Goal: Task Accomplishment & Management: Use online tool/utility

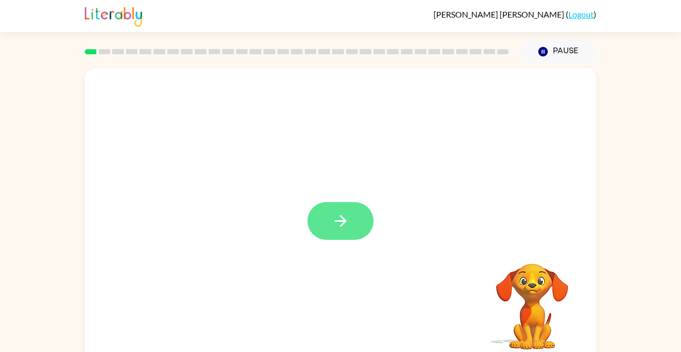
click at [348, 212] on icon "button" at bounding box center [341, 221] width 18 height 18
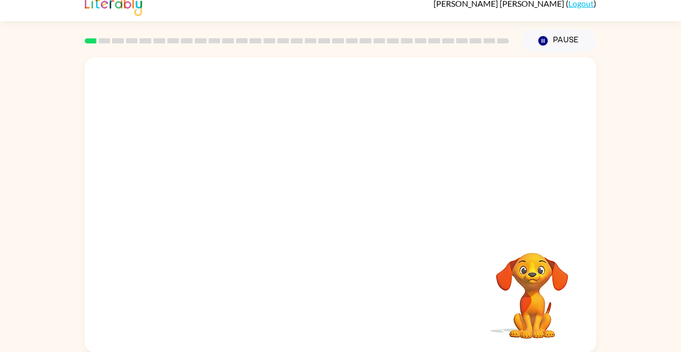
scroll to position [11, 0]
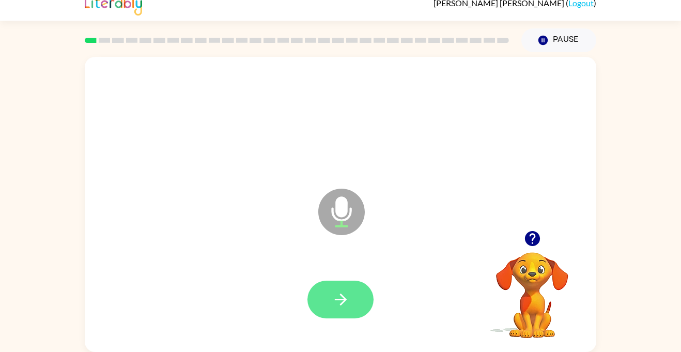
click at [346, 298] on icon "button" at bounding box center [341, 299] width 18 height 18
click at [362, 308] on button "button" at bounding box center [340, 299] width 66 height 38
click at [530, 235] on icon "button" at bounding box center [532, 238] width 18 height 18
click at [358, 287] on button "button" at bounding box center [340, 299] width 66 height 38
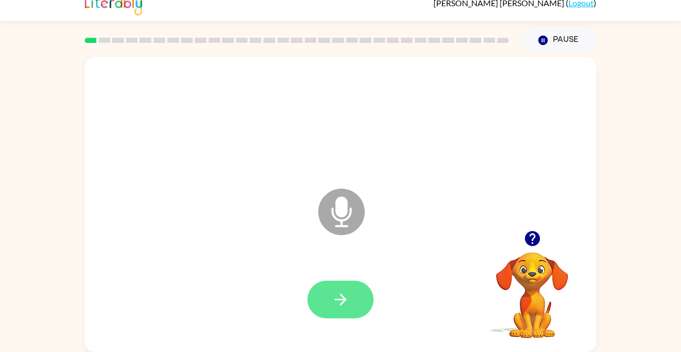
click at [340, 301] on icon "button" at bounding box center [341, 299] width 18 height 18
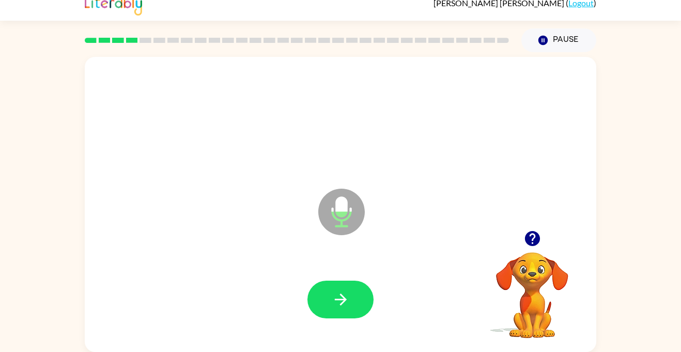
click at [340, 301] on icon "button" at bounding box center [341, 299] width 18 height 18
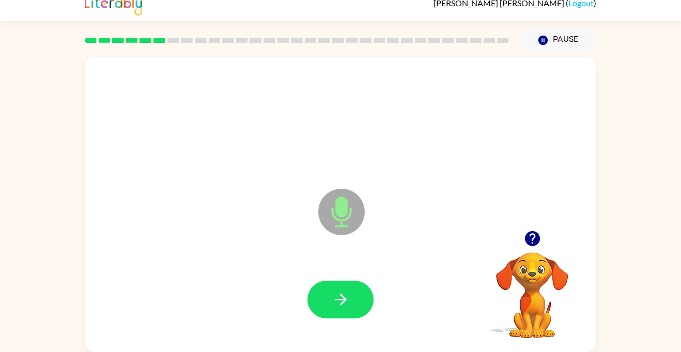
click at [340, 301] on icon "button" at bounding box center [341, 299] width 18 height 18
click at [361, 292] on button "button" at bounding box center [340, 299] width 66 height 38
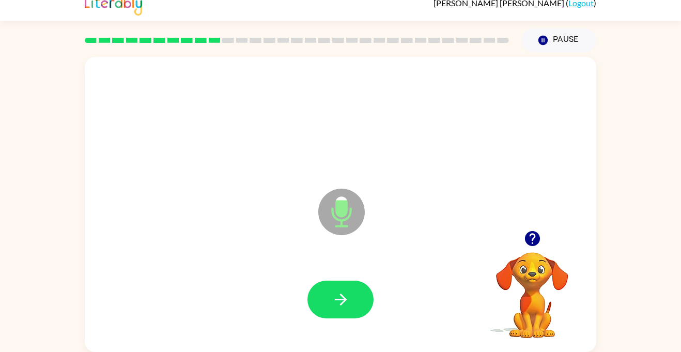
click at [536, 235] on icon "button" at bounding box center [531, 238] width 15 height 15
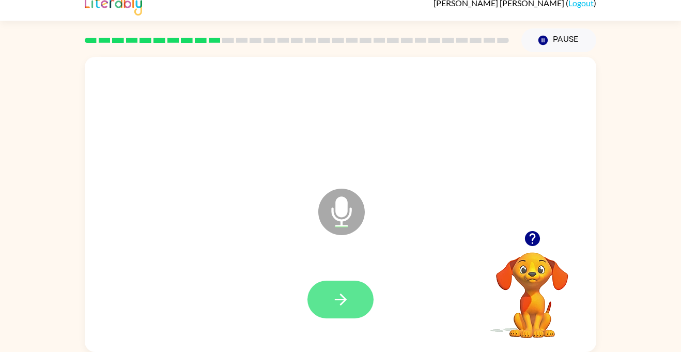
click at [323, 308] on button "button" at bounding box center [340, 299] width 66 height 38
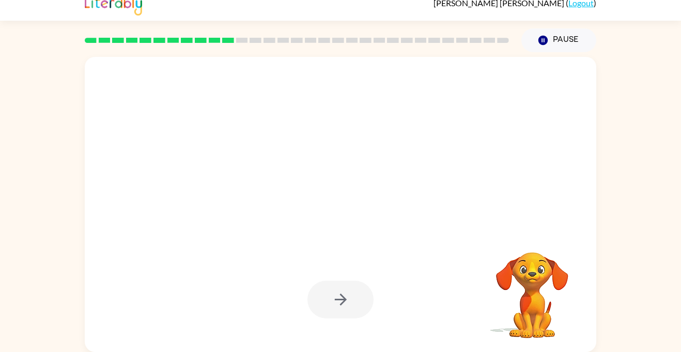
click at [323, 308] on div at bounding box center [340, 299] width 66 height 38
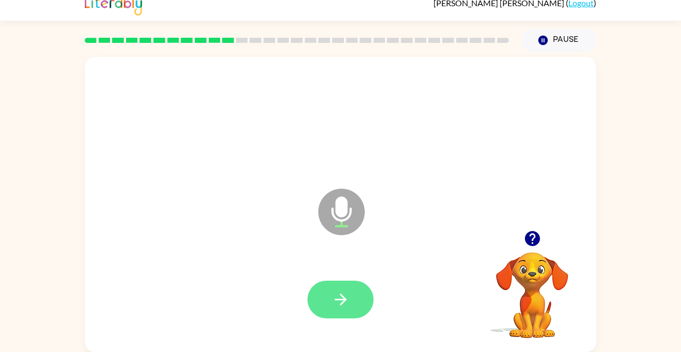
click at [345, 294] on icon "button" at bounding box center [341, 299] width 18 height 18
click at [530, 238] on icon "button" at bounding box center [531, 238] width 15 height 15
click at [338, 293] on icon "button" at bounding box center [341, 299] width 18 height 18
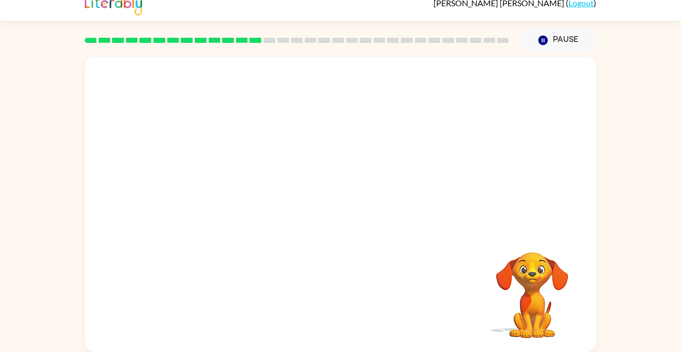
click at [328, 327] on div "Your browser must support playing .mp4 files to use Literably. Please try using…" at bounding box center [340, 204] width 511 height 295
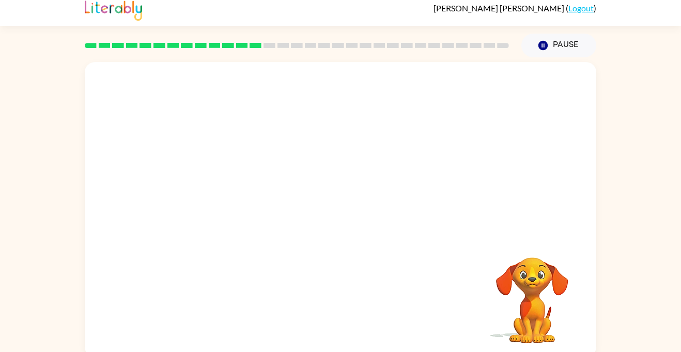
scroll to position [6, 0]
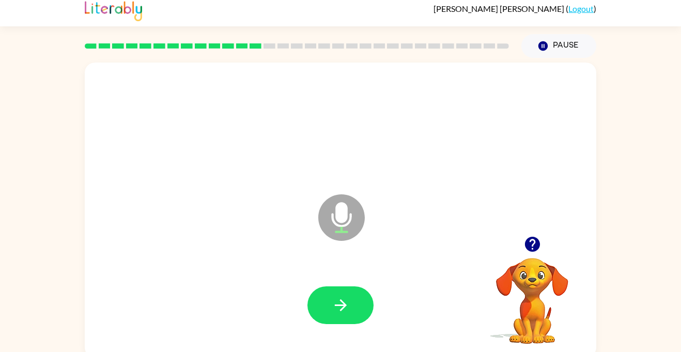
click at [536, 241] on icon "button" at bounding box center [531, 244] width 15 height 15
click at [325, 302] on button "button" at bounding box center [340, 305] width 66 height 38
click at [533, 236] on icon "button" at bounding box center [532, 244] width 18 height 18
click at [357, 302] on button "button" at bounding box center [340, 305] width 66 height 38
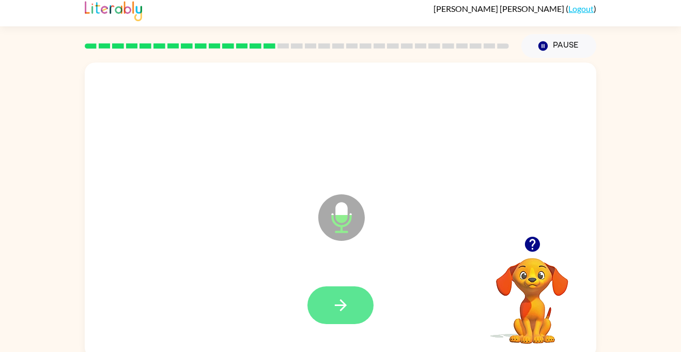
click at [347, 312] on icon "button" at bounding box center [341, 305] width 18 height 18
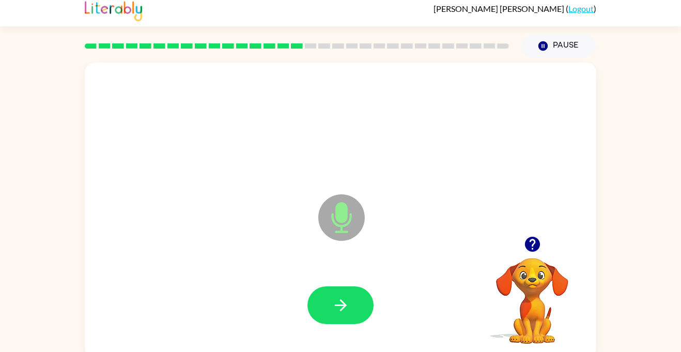
click at [347, 312] on icon "button" at bounding box center [341, 305] width 18 height 18
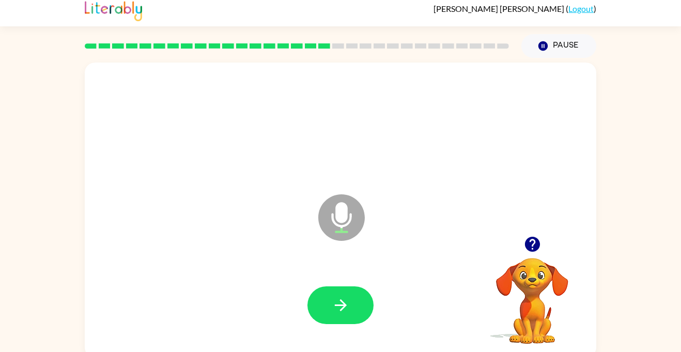
click at [347, 312] on icon "button" at bounding box center [341, 305] width 18 height 18
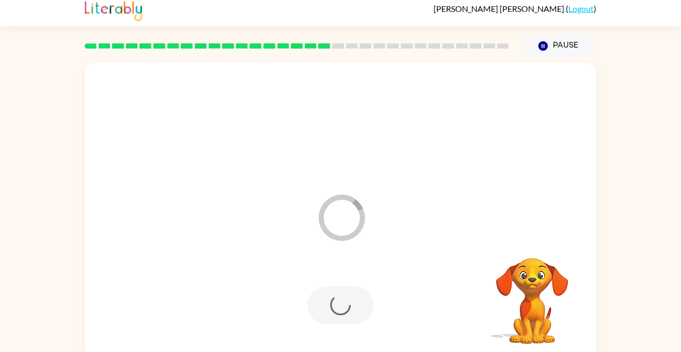
scroll to position [11, 0]
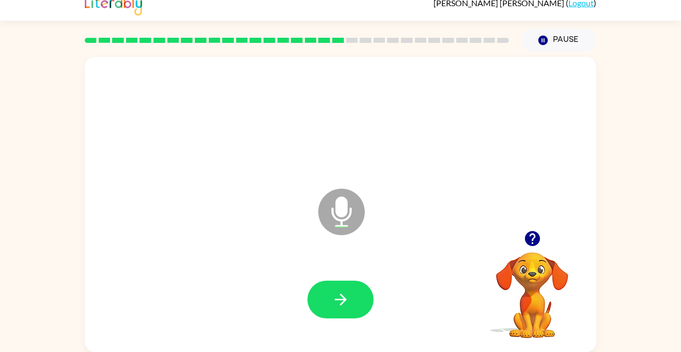
click at [347, 312] on button "button" at bounding box center [340, 299] width 66 height 38
click at [527, 233] on icon "button" at bounding box center [531, 238] width 15 height 15
click at [329, 288] on button "button" at bounding box center [340, 299] width 66 height 38
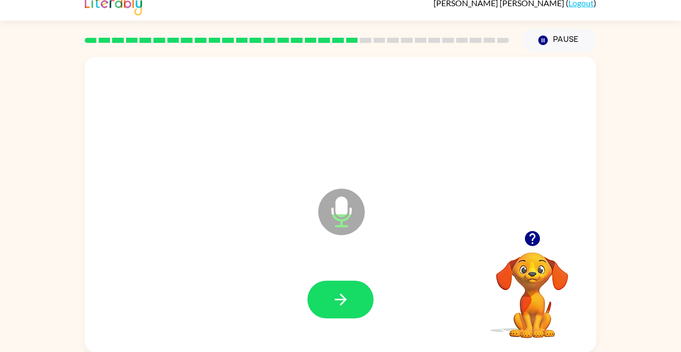
click at [329, 288] on button "button" at bounding box center [340, 299] width 66 height 38
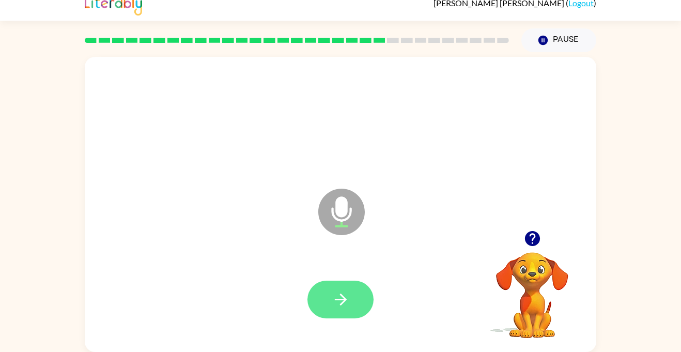
click at [332, 289] on button "button" at bounding box center [340, 299] width 66 height 38
click at [343, 304] on icon "button" at bounding box center [341, 299] width 18 height 18
click at [337, 301] on icon "button" at bounding box center [341, 299] width 18 height 18
click at [332, 302] on icon "button" at bounding box center [341, 299] width 18 height 18
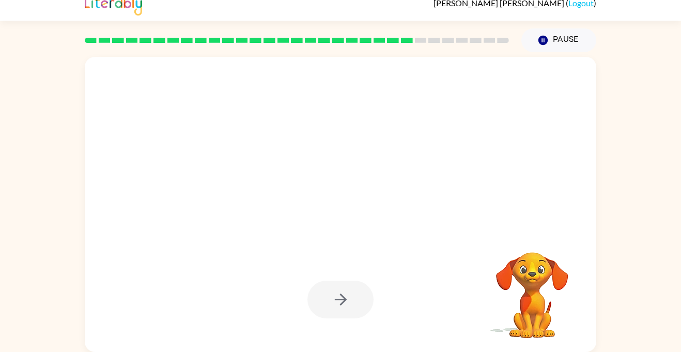
click at [331, 302] on div at bounding box center [340, 299] width 66 height 38
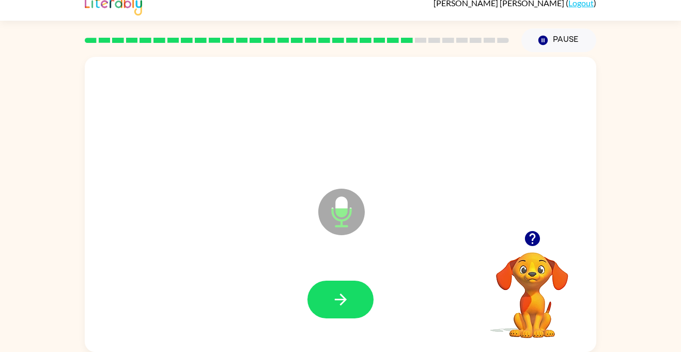
click at [334, 306] on icon "button" at bounding box center [341, 299] width 18 height 18
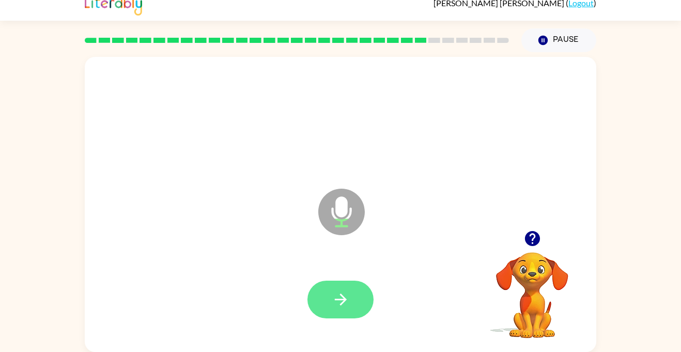
click at [334, 306] on icon "button" at bounding box center [341, 299] width 18 height 18
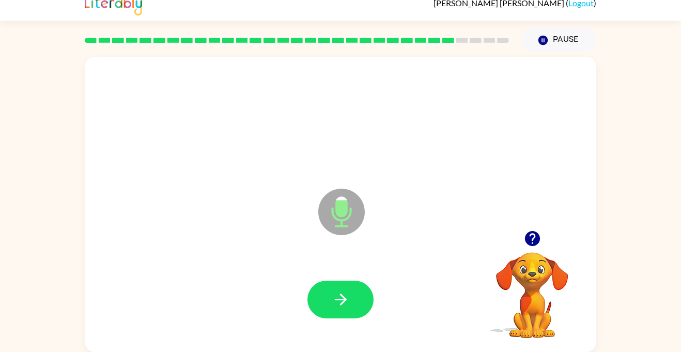
click at [334, 306] on icon "button" at bounding box center [341, 299] width 18 height 18
click at [529, 244] on icon "button" at bounding box center [531, 238] width 15 height 15
click at [531, 231] on icon "button" at bounding box center [531, 238] width 15 height 15
click at [360, 305] on button "button" at bounding box center [340, 299] width 66 height 38
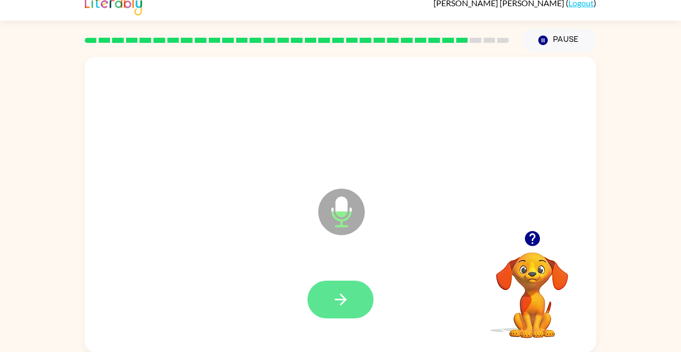
click at [351, 296] on button "button" at bounding box center [340, 299] width 66 height 38
click at [350, 289] on button "button" at bounding box center [340, 299] width 66 height 38
click at [337, 299] on icon "button" at bounding box center [340, 299] width 12 height 12
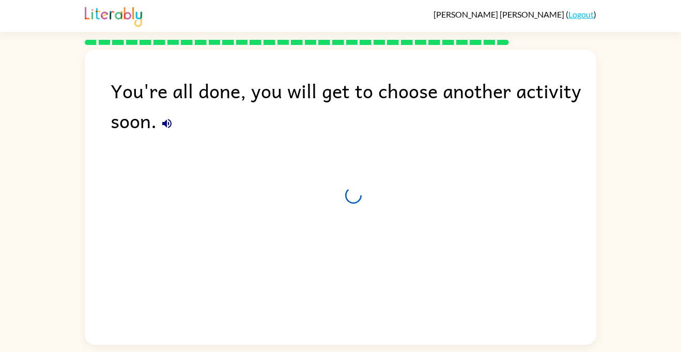
scroll to position [0, 0]
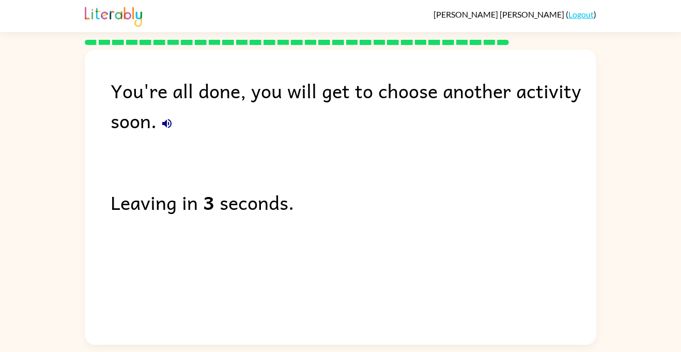
click at [166, 122] on icon "button" at bounding box center [166, 123] width 9 height 9
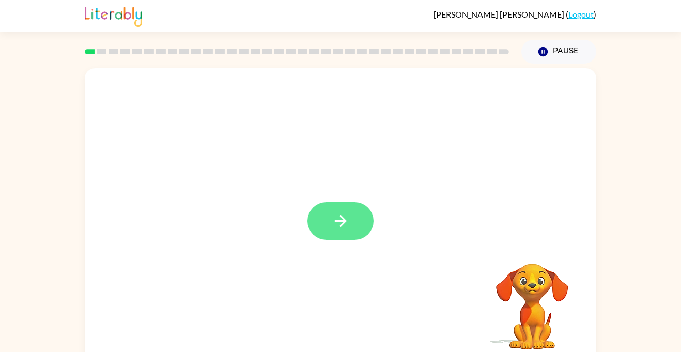
click at [343, 234] on button "button" at bounding box center [340, 221] width 66 height 38
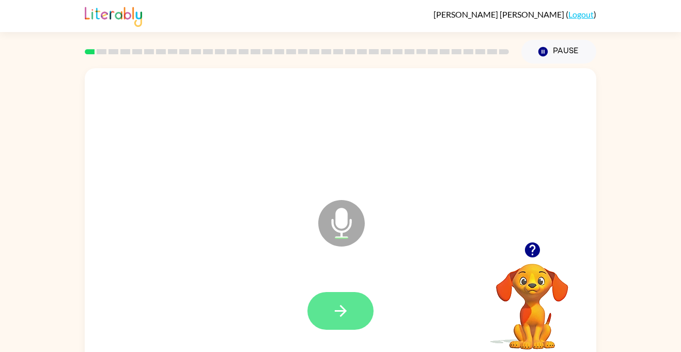
click at [352, 303] on button "button" at bounding box center [340, 311] width 66 height 38
click at [348, 294] on button "button" at bounding box center [340, 311] width 66 height 38
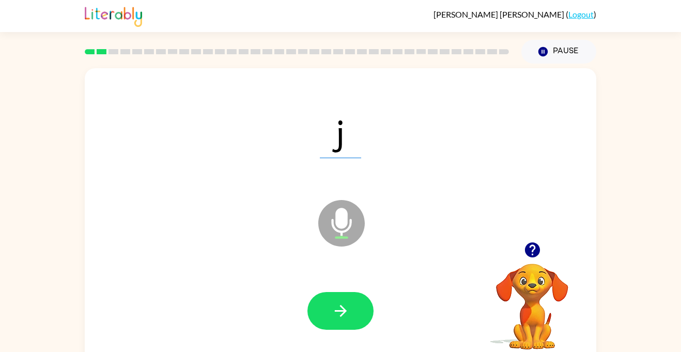
click at [348, 294] on button "button" at bounding box center [340, 311] width 66 height 38
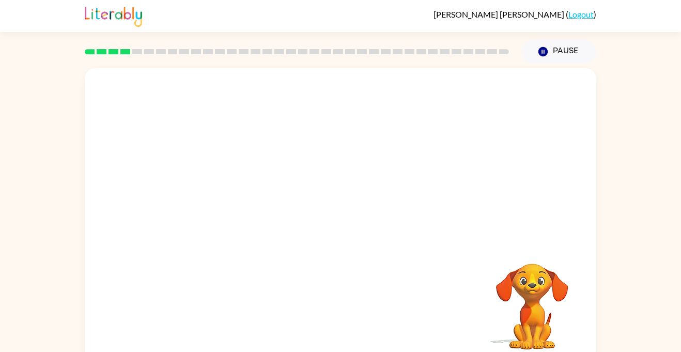
click at [348, 294] on div "Your browser must support playing .mp4 files to use Literably. Please try using…" at bounding box center [340, 215] width 511 height 295
click at [349, 294] on div "Your browser must support playing .mp4 files to use Literably. Please try using…" at bounding box center [340, 215] width 511 height 295
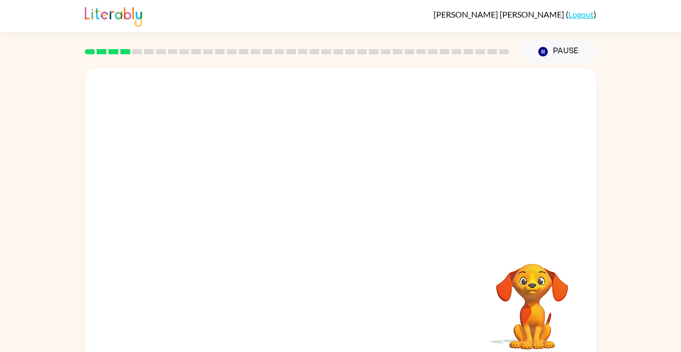
click at [349, 294] on div "Your browser must support playing .mp4 files to use Literably. Please try using…" at bounding box center [340, 215] width 511 height 295
click at [349, 292] on div "Your browser must support playing .mp4 files to use Literably. Please try using…" at bounding box center [340, 215] width 511 height 295
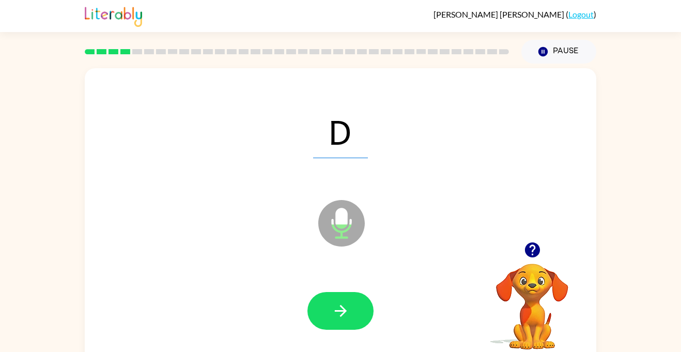
click at [349, 292] on button "button" at bounding box center [340, 311] width 66 height 38
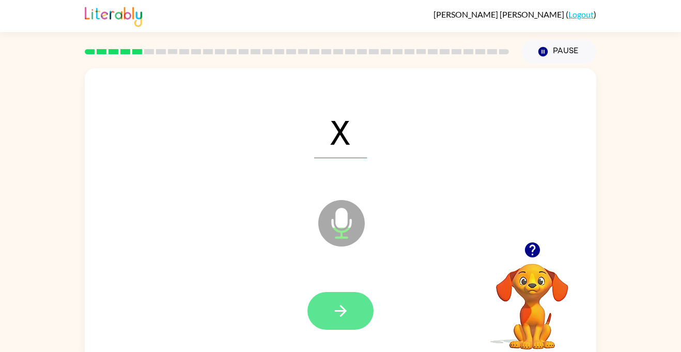
click at [350, 293] on button "button" at bounding box center [340, 311] width 66 height 38
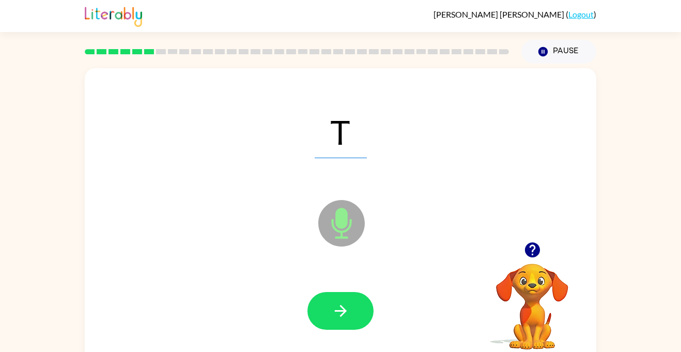
click at [350, 293] on button "button" at bounding box center [340, 311] width 66 height 38
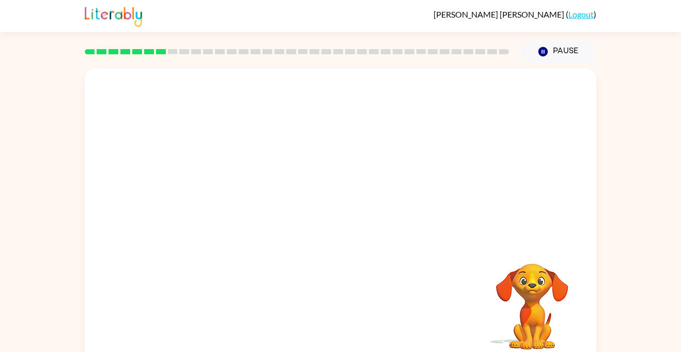
click at [387, 351] on div "Your browser must support playing .mp4 files to use Literably. Please try using…" at bounding box center [340, 215] width 511 height 295
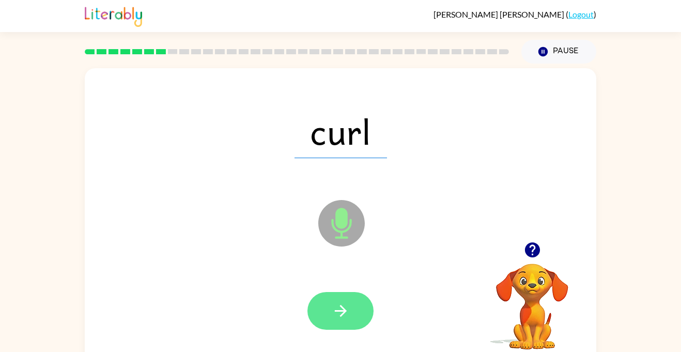
click at [329, 302] on button "button" at bounding box center [340, 311] width 66 height 38
click at [352, 317] on button "button" at bounding box center [340, 311] width 66 height 38
click at [347, 296] on button "button" at bounding box center [340, 311] width 66 height 38
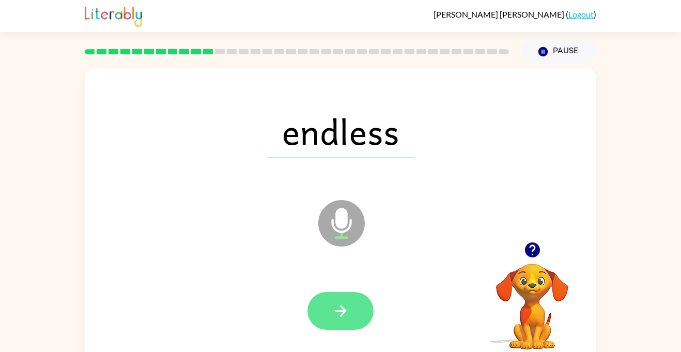
click at [347, 319] on icon "button" at bounding box center [341, 311] width 18 height 18
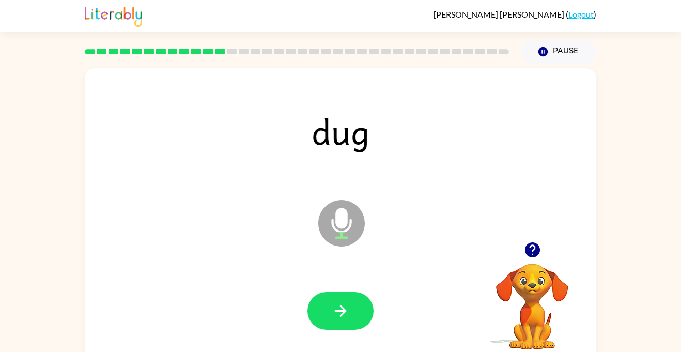
click at [347, 319] on icon "button" at bounding box center [341, 311] width 18 height 18
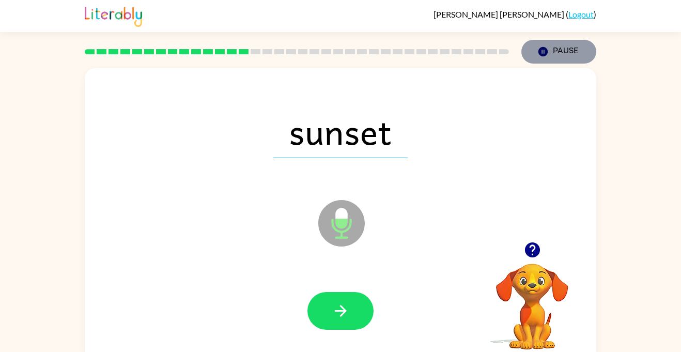
click at [536, 56] on button "Pause Pause" at bounding box center [558, 52] width 75 height 24
